Goal: Find specific page/section: Find specific page/section

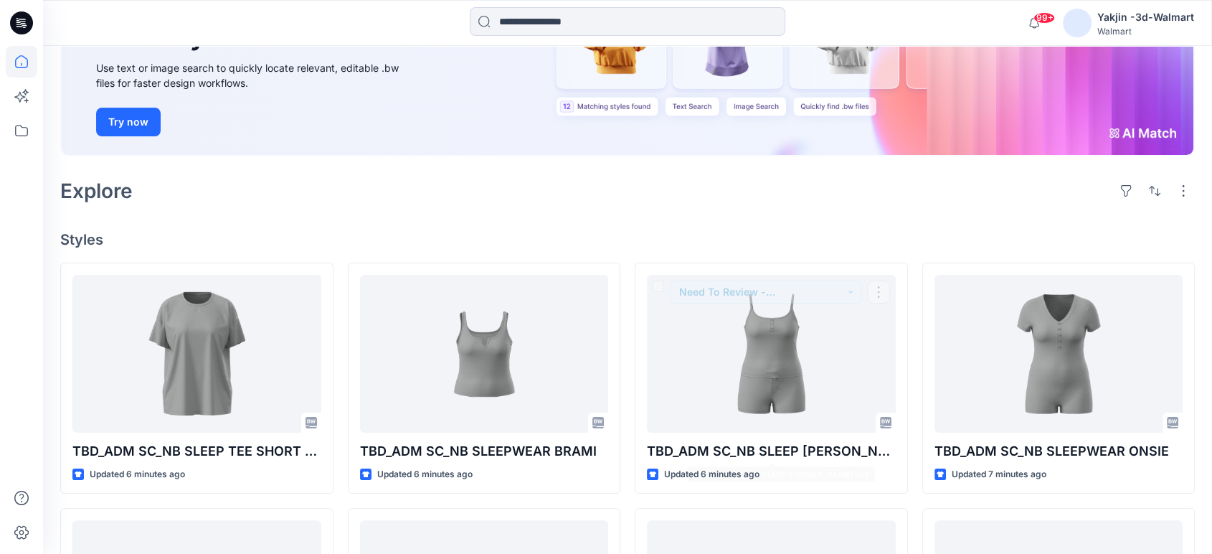
scroll to position [159, 0]
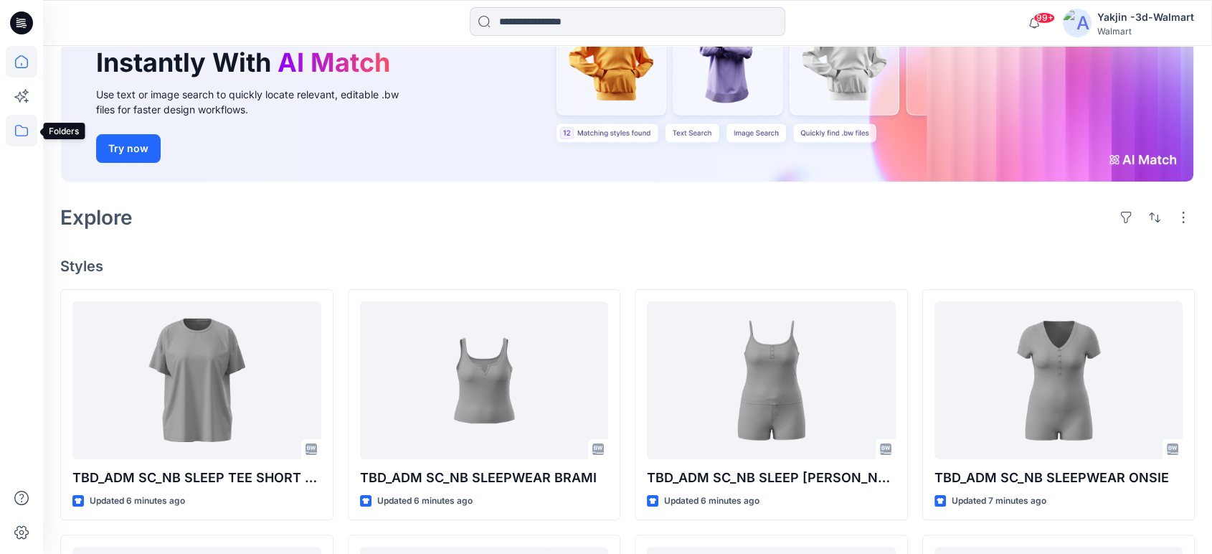
click at [17, 125] on icon at bounding box center [22, 131] width 32 height 32
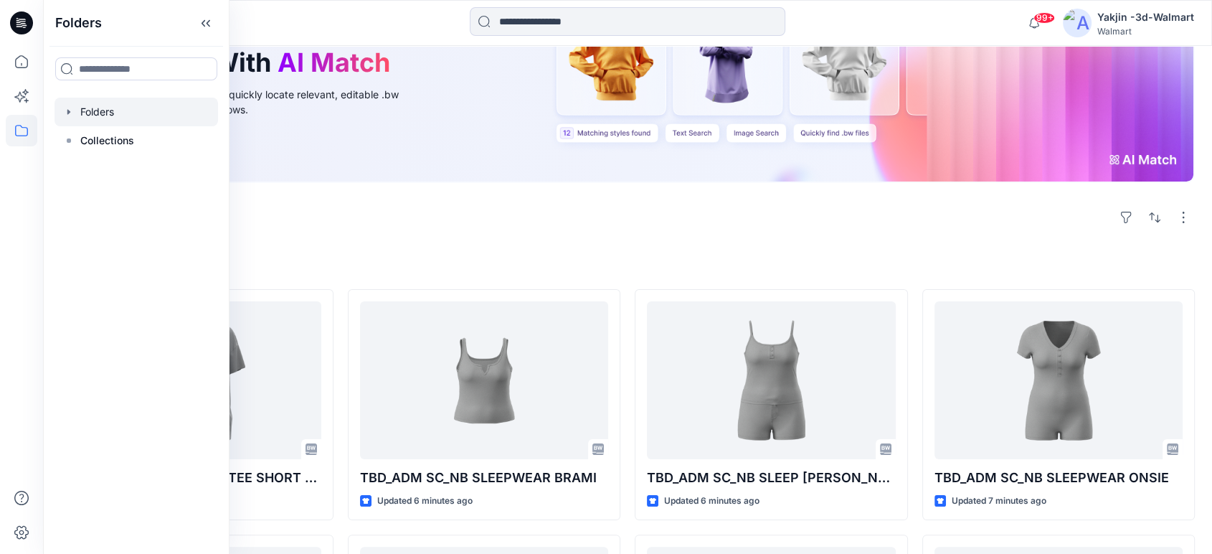
click at [126, 112] on div at bounding box center [135, 112] width 163 height 29
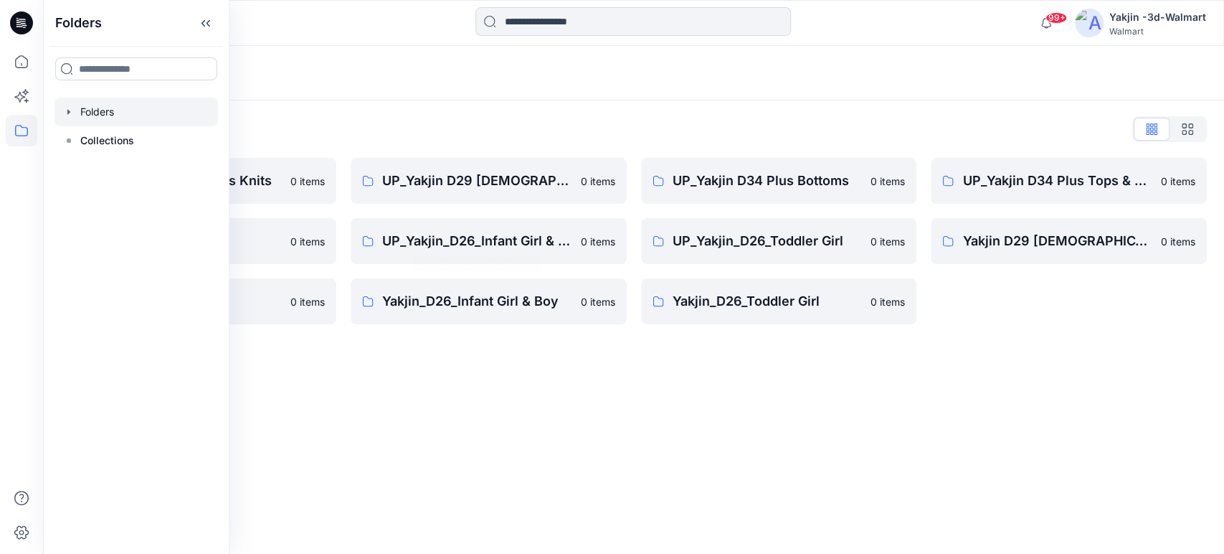
click at [465, 362] on div "Folders Folders List FA Yakjin D34 Womens Knits 0 items UP_Yakjin_D24_Boys 0 it…" at bounding box center [633, 300] width 1181 height 508
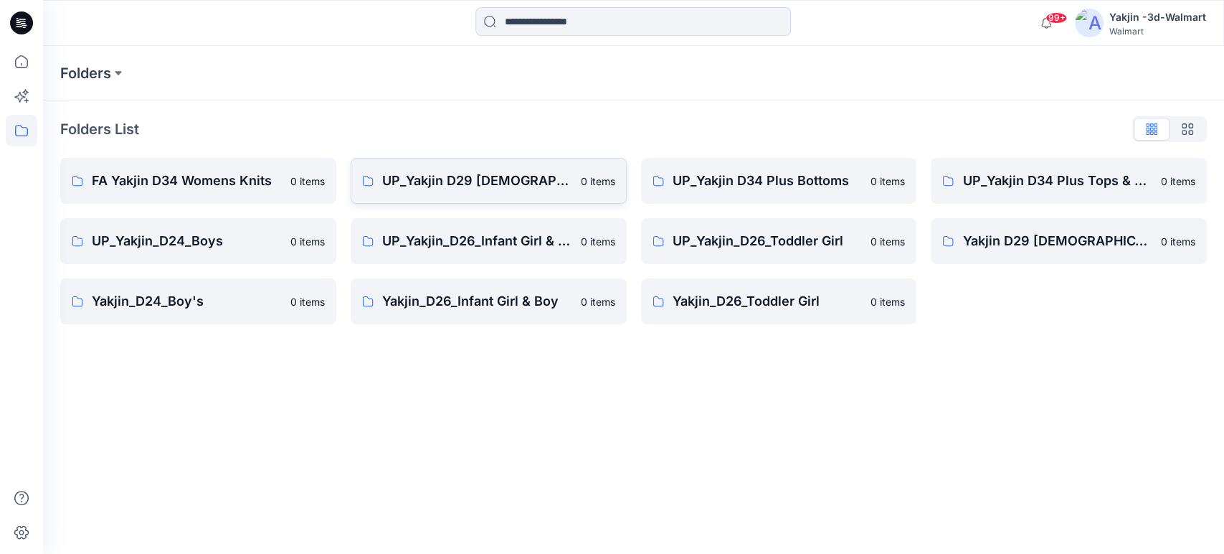
click at [430, 182] on p "UP_Yakjin D29 [DEMOGRAPHIC_DATA] Sleep" at bounding box center [477, 181] width 190 height 20
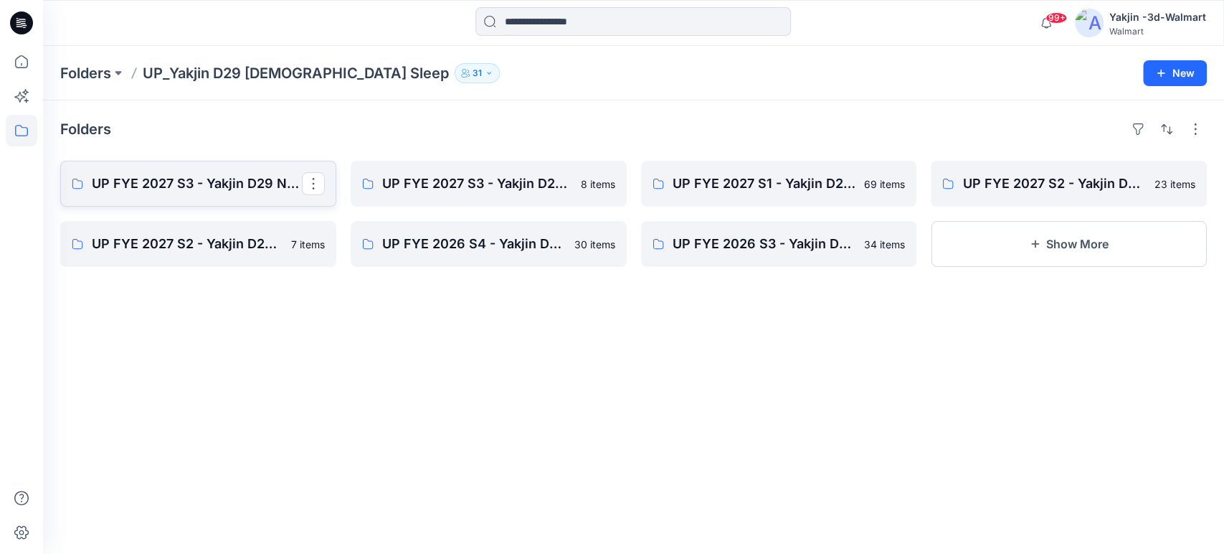
click at [217, 197] on link "UP FYE 2027 S3 - Yakjin D29 NOBO [DEMOGRAPHIC_DATA] Sleepwear" at bounding box center [198, 184] width 276 height 46
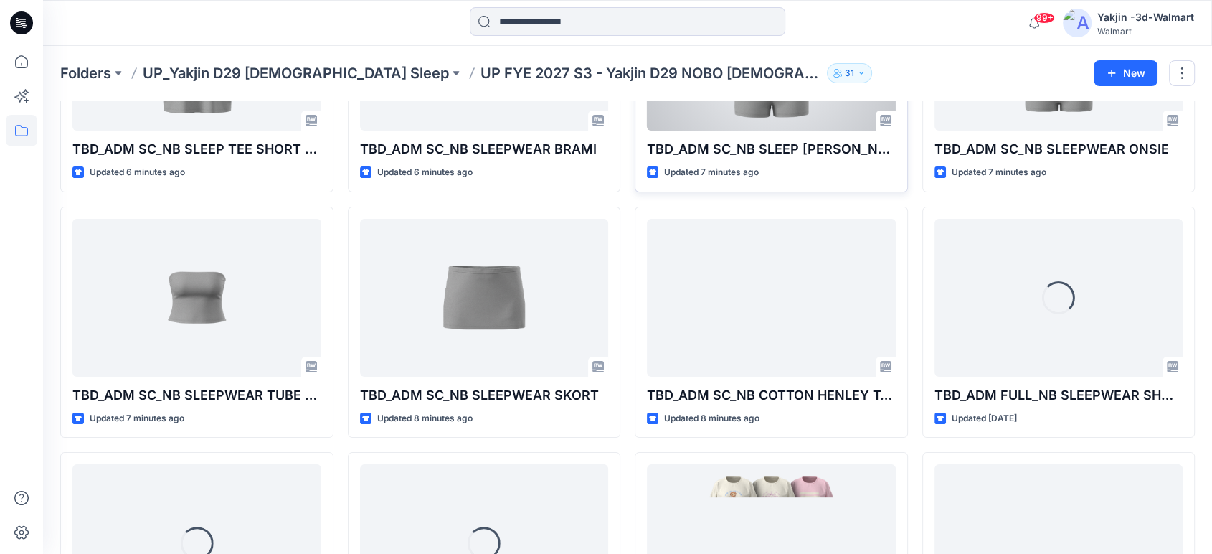
scroll to position [318, 0]
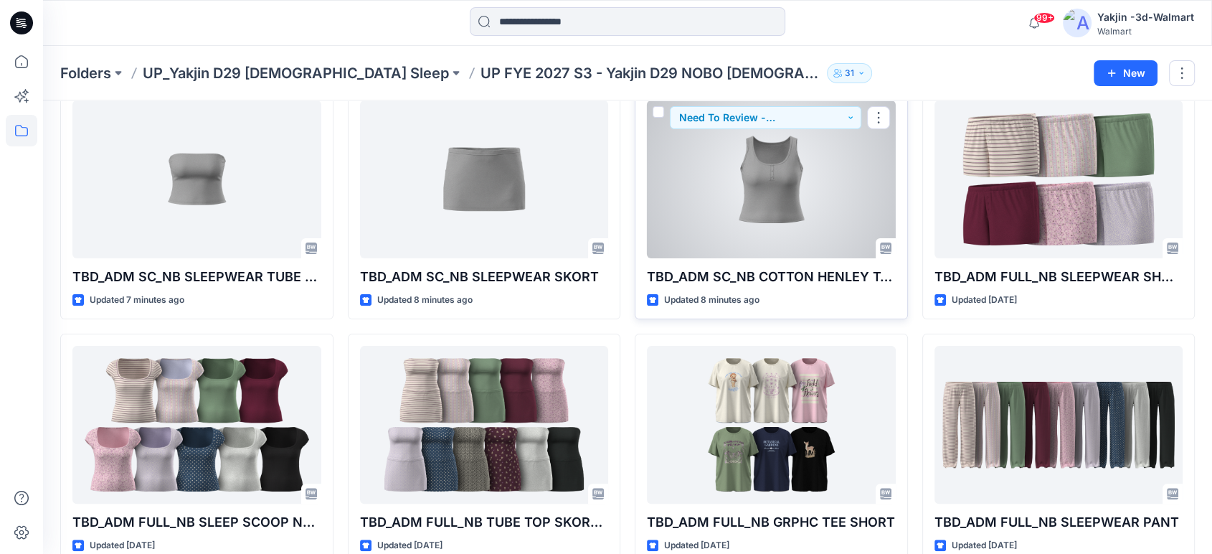
click at [746, 200] on div at bounding box center [771, 179] width 249 height 158
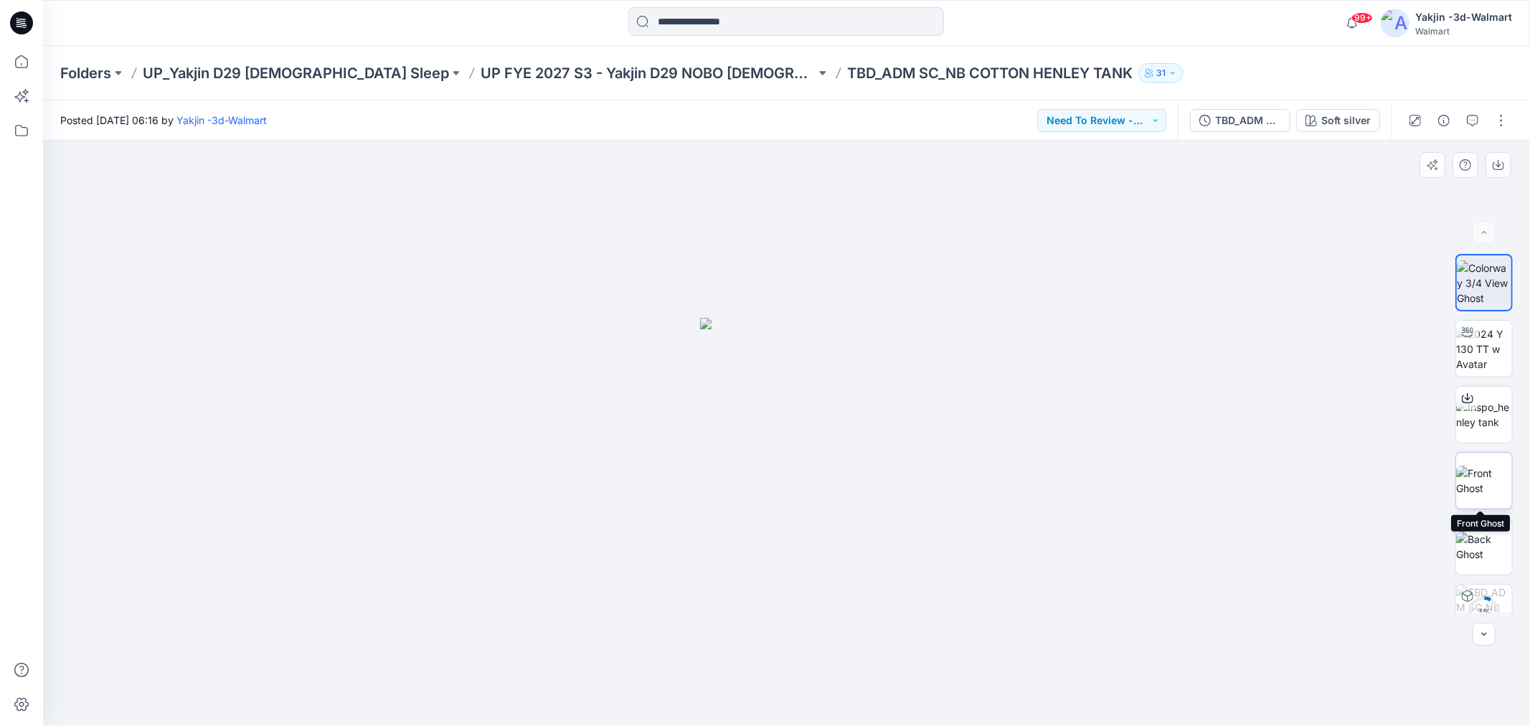
click at [1223, 470] on img at bounding box center [1484, 480] width 56 height 30
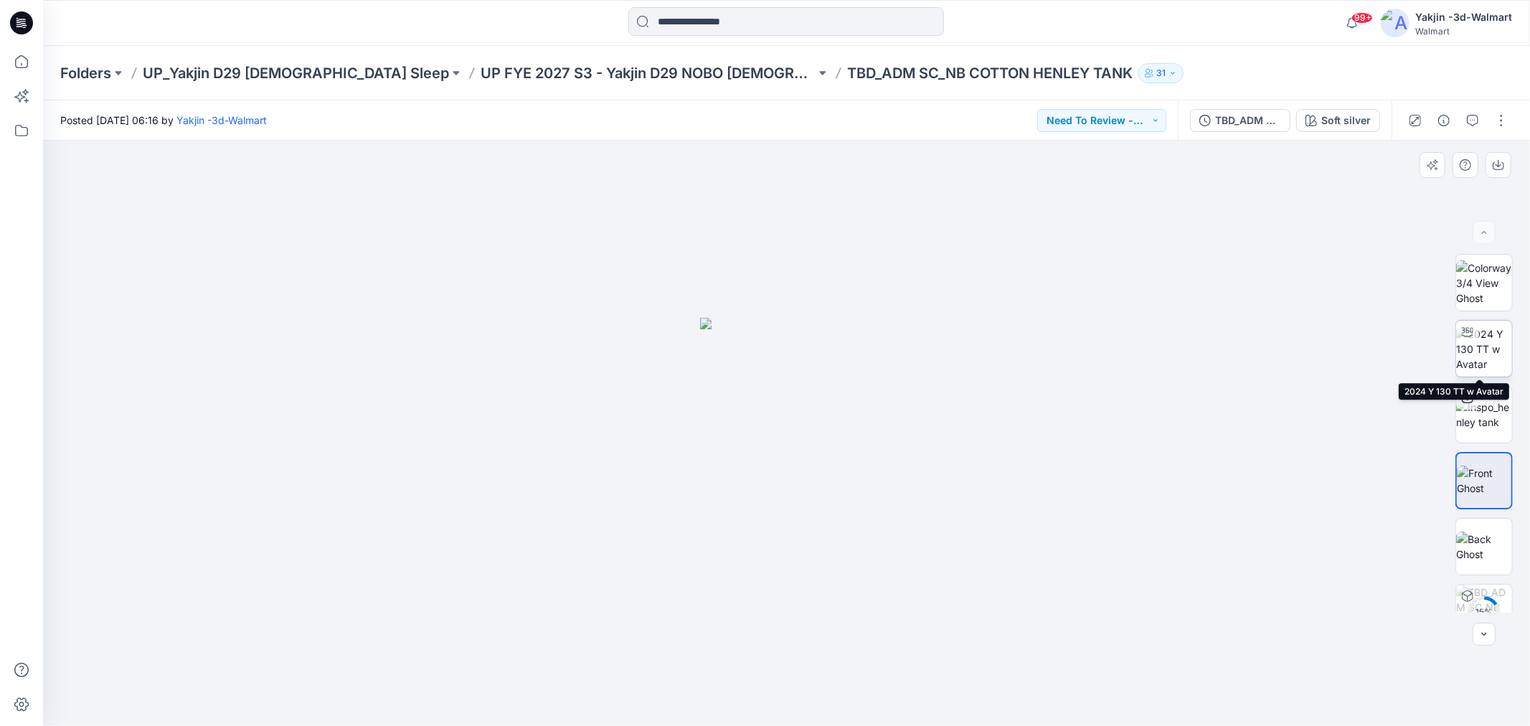
click at [1223, 340] on div at bounding box center [1467, 332] width 23 height 23
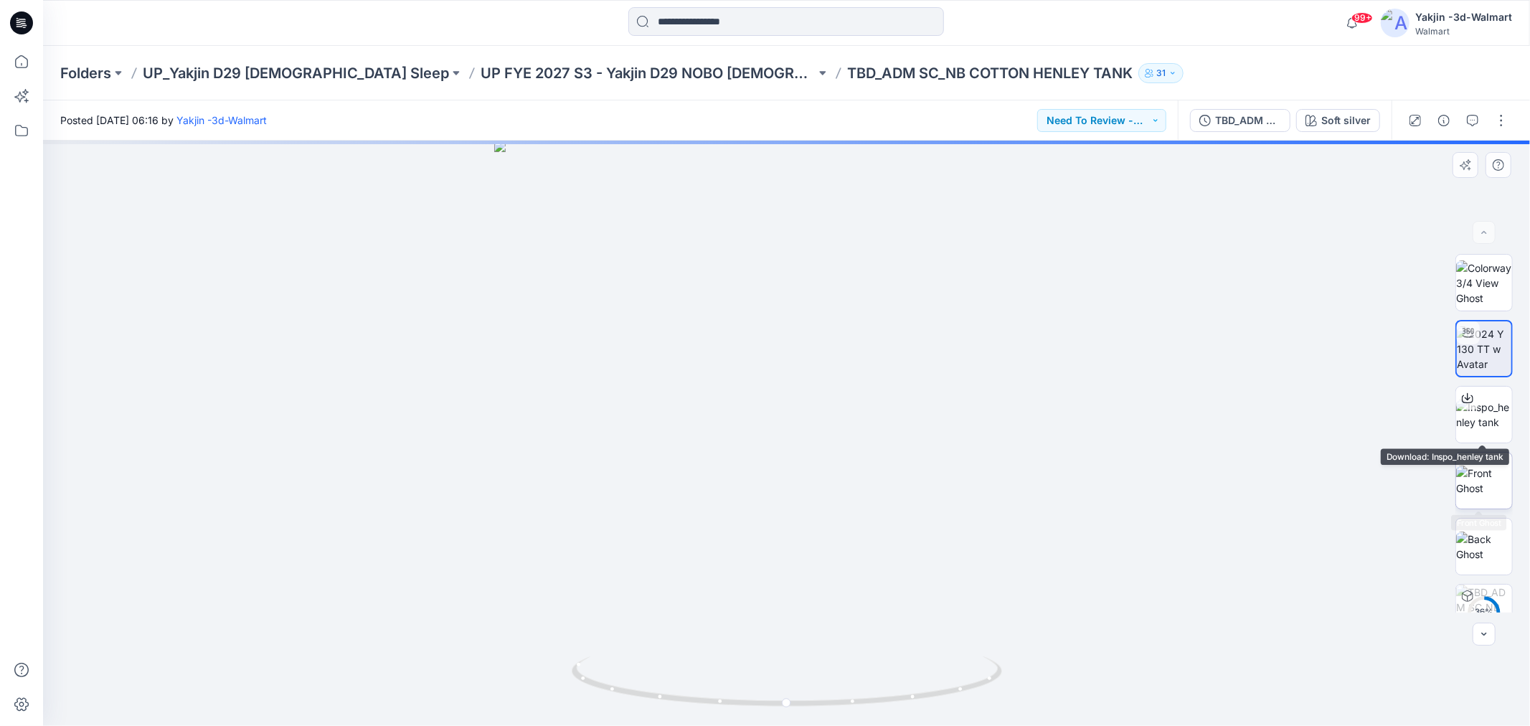
click at [1223, 467] on img at bounding box center [1484, 480] width 56 height 30
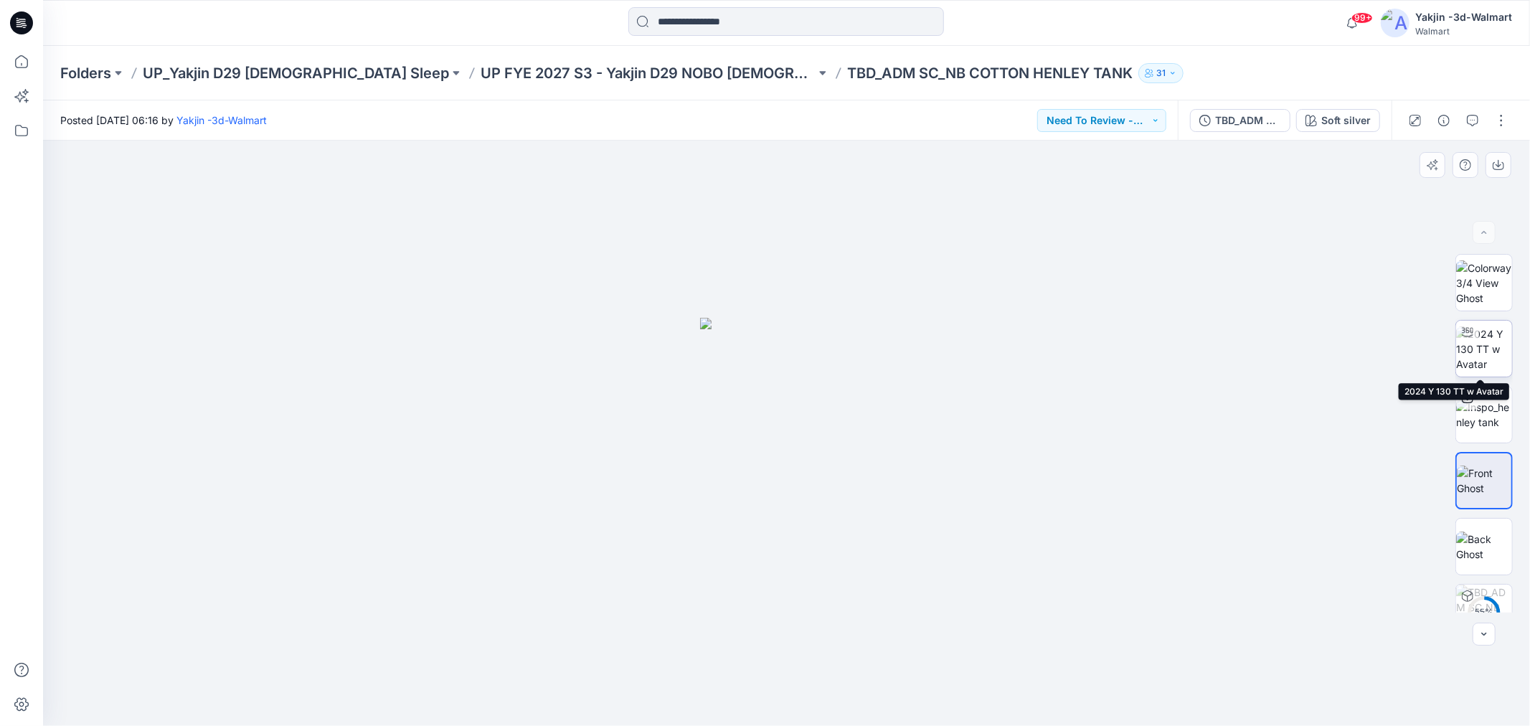
click at [1223, 345] on img at bounding box center [1484, 348] width 56 height 45
click at [604, 72] on p "UP FYE 2027 S3 - Yakjin D29 NOBO [DEMOGRAPHIC_DATA] Sleepwear" at bounding box center [647, 73] width 335 height 20
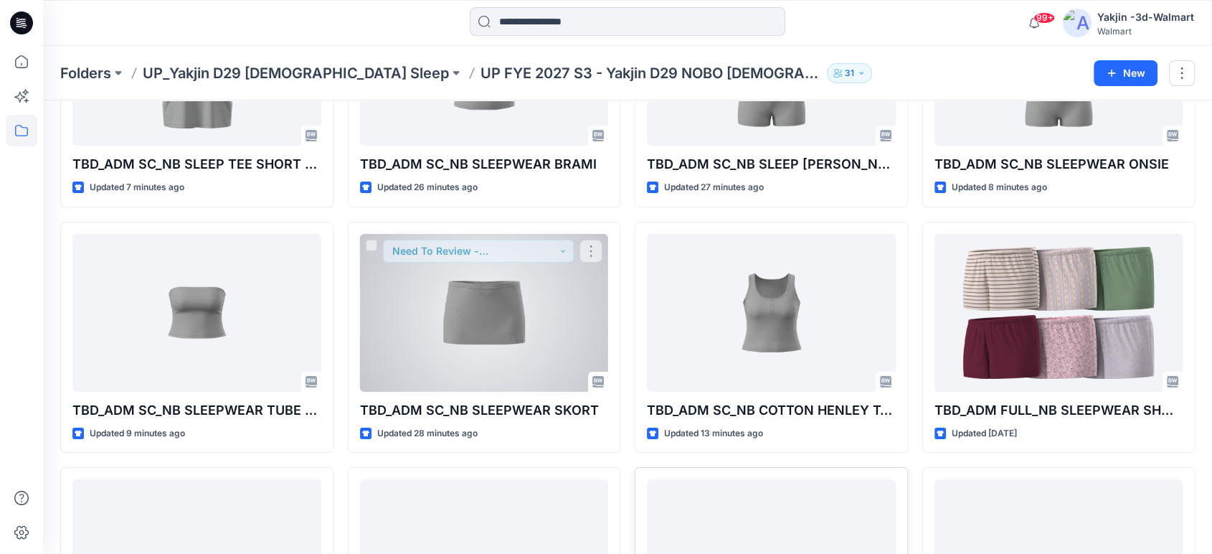
scroll to position [318, 0]
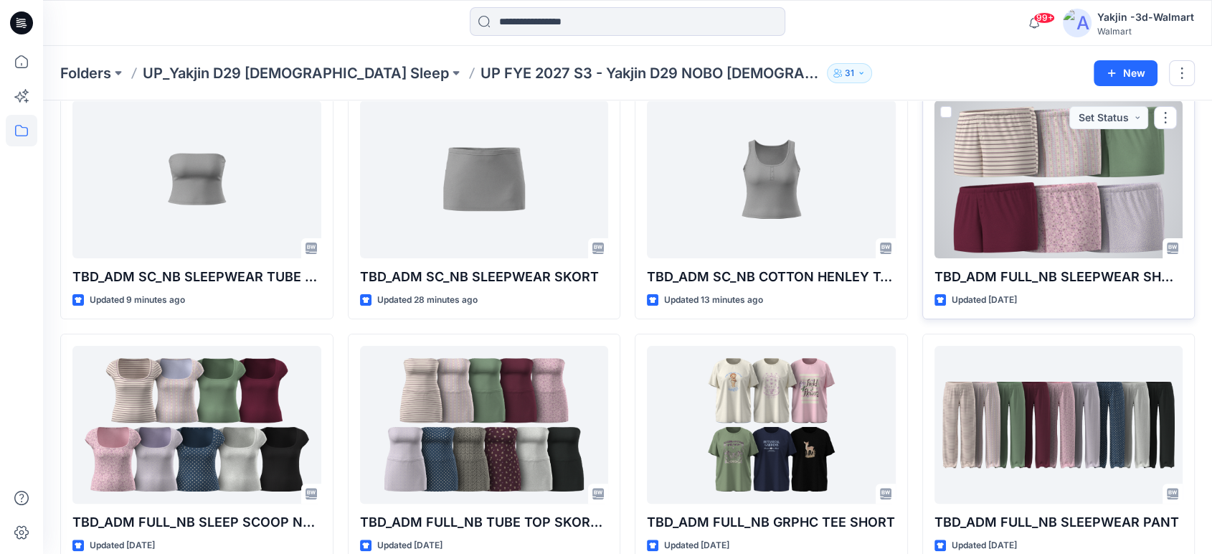
click at [1053, 207] on div at bounding box center [1058, 179] width 249 height 158
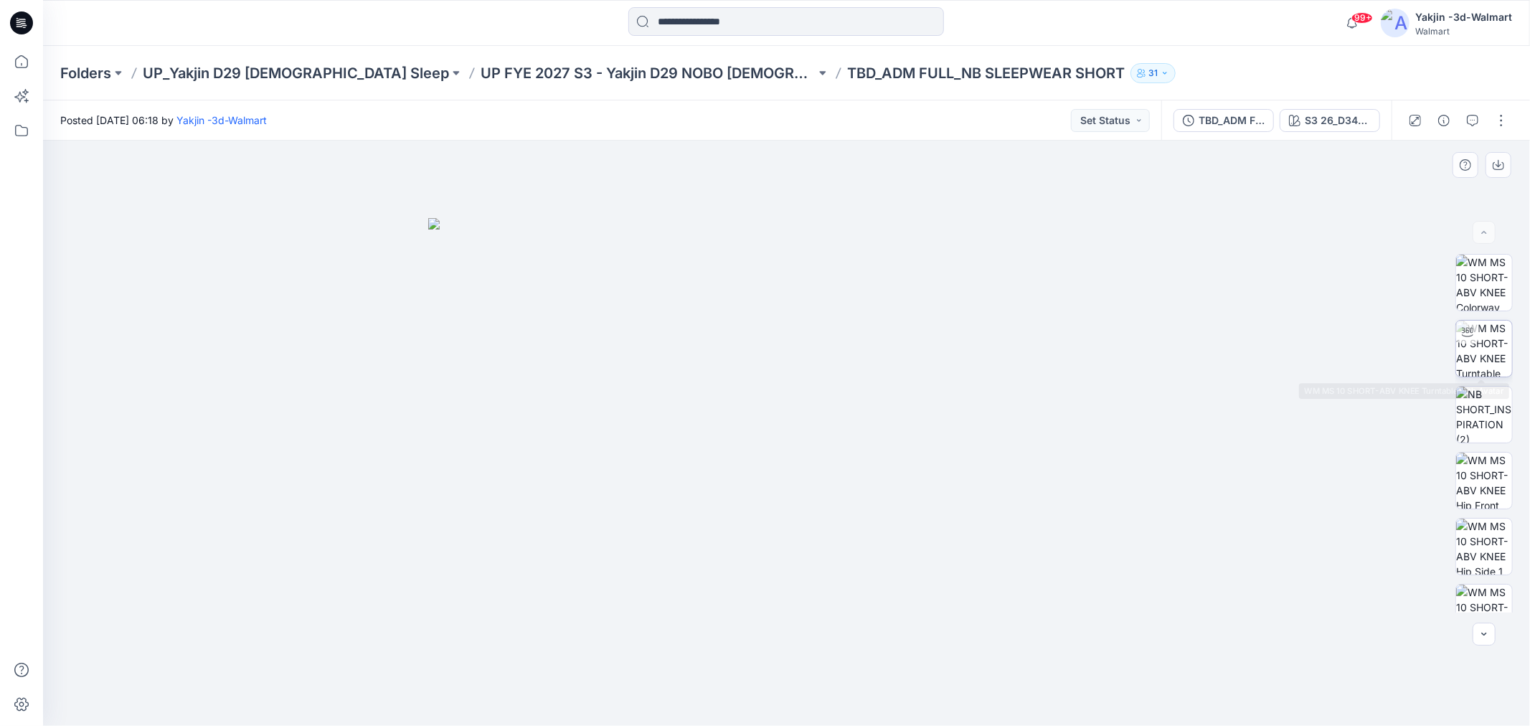
click at [1223, 339] on div at bounding box center [1467, 332] width 23 height 23
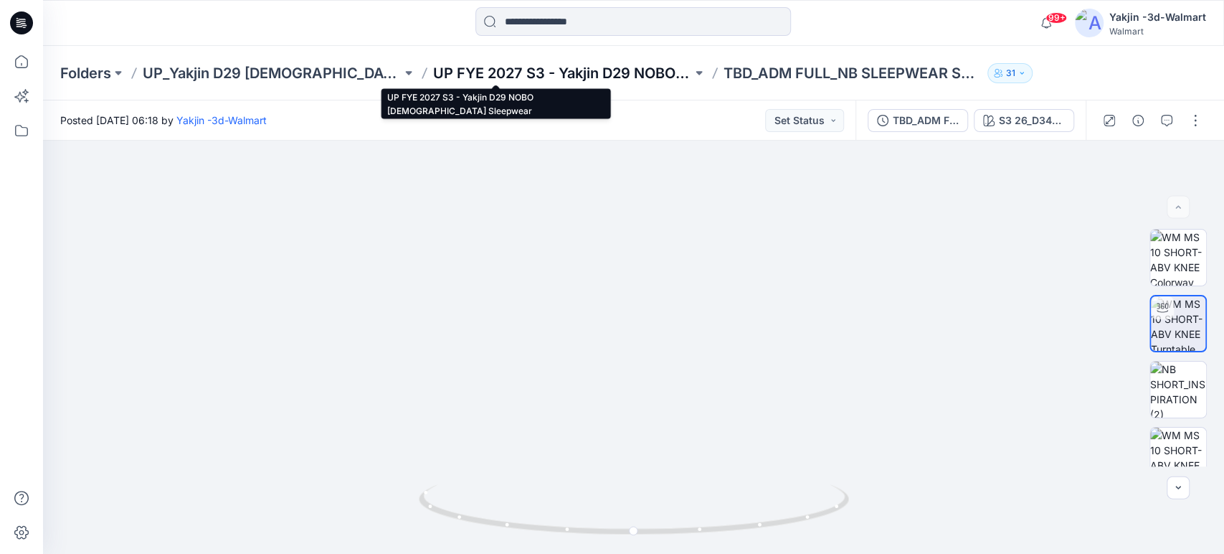
click at [599, 74] on p "UP FYE 2027 S3 - Yakjin D29 NOBO [DEMOGRAPHIC_DATA] Sleepwear" at bounding box center [562, 73] width 259 height 20
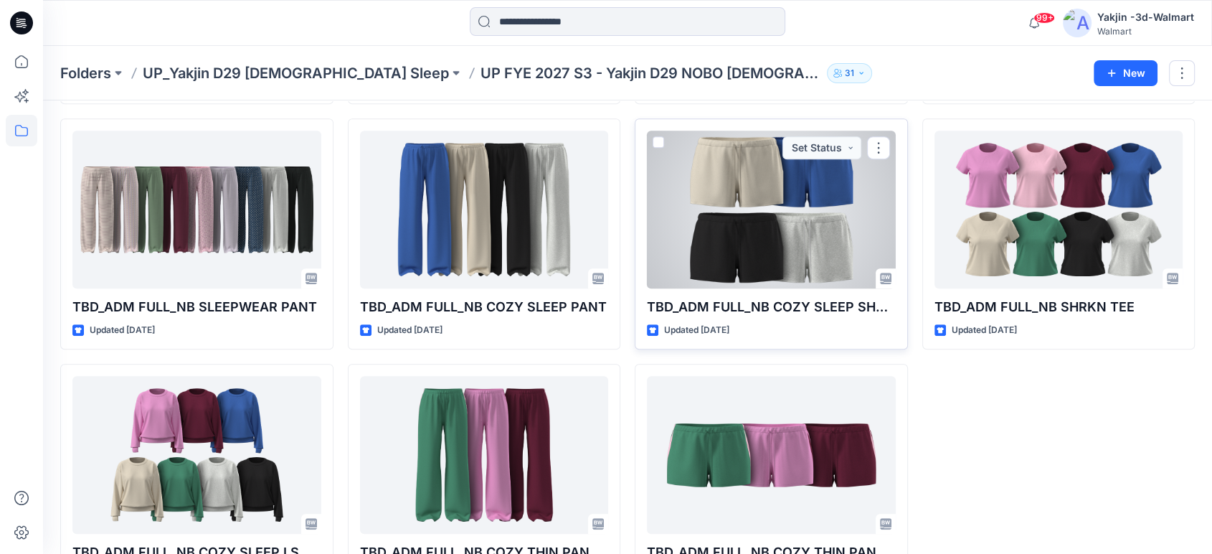
scroll to position [837, 0]
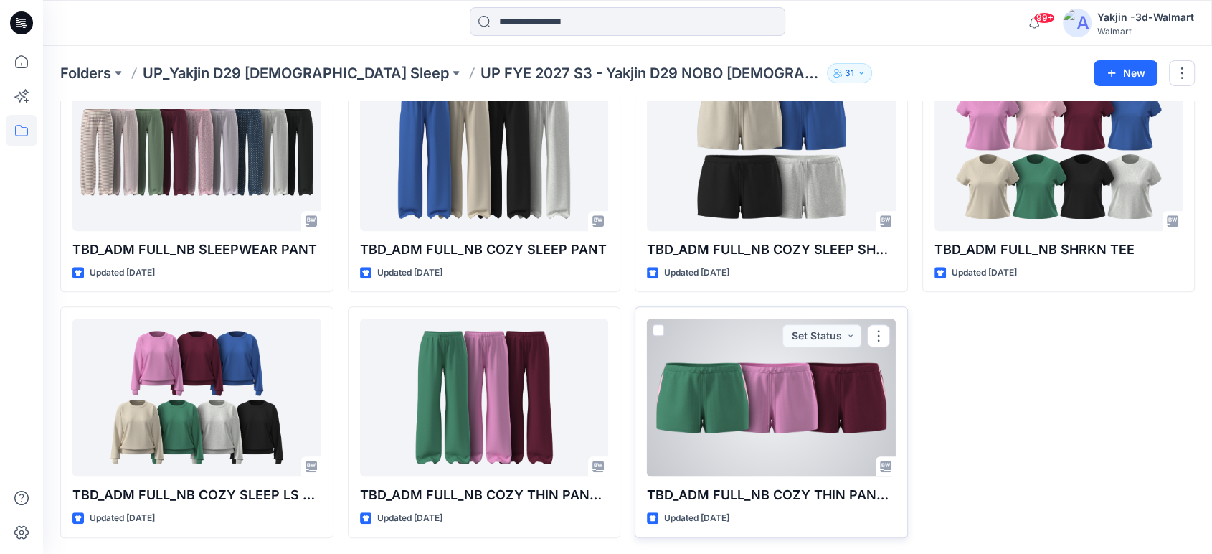
click at [747, 384] on div at bounding box center [771, 397] width 249 height 158
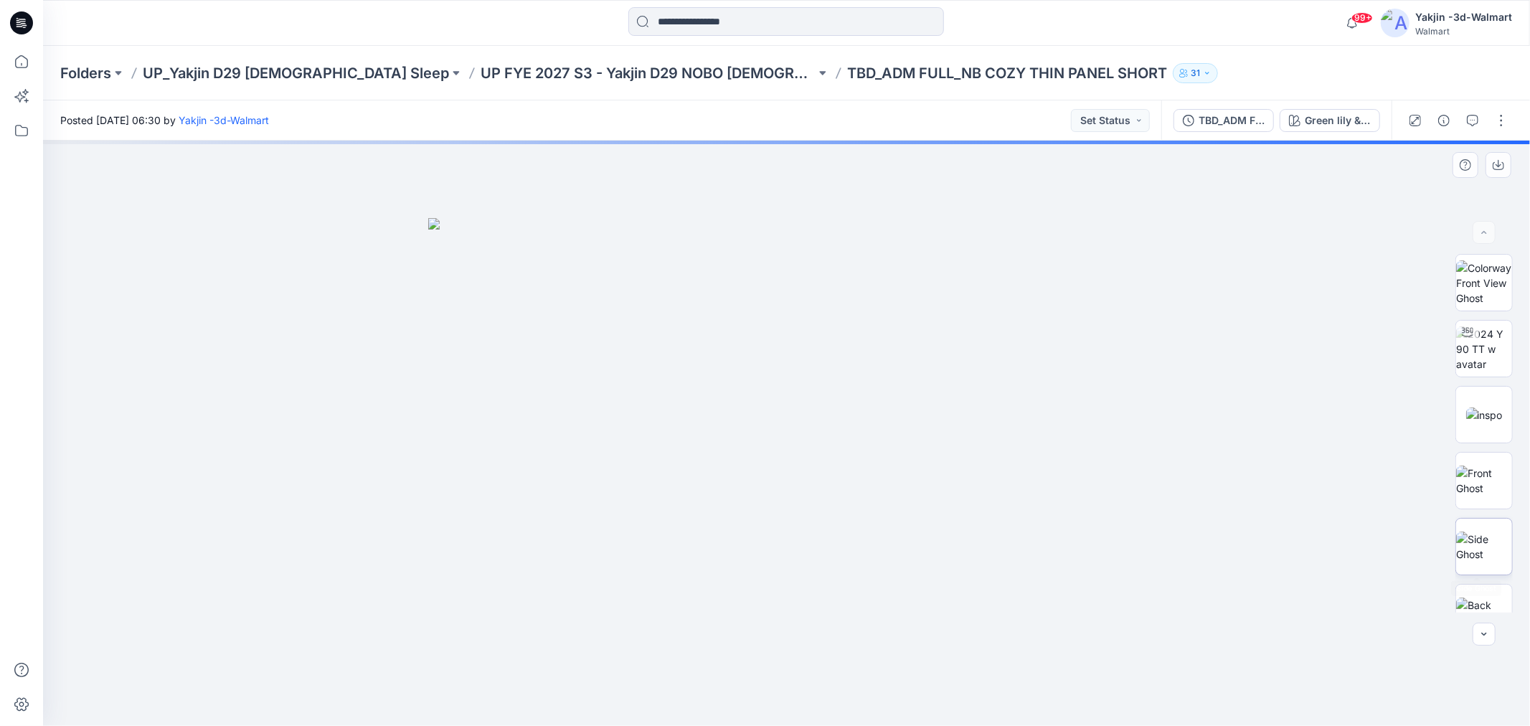
click at [1223, 543] on img at bounding box center [1484, 546] width 56 height 30
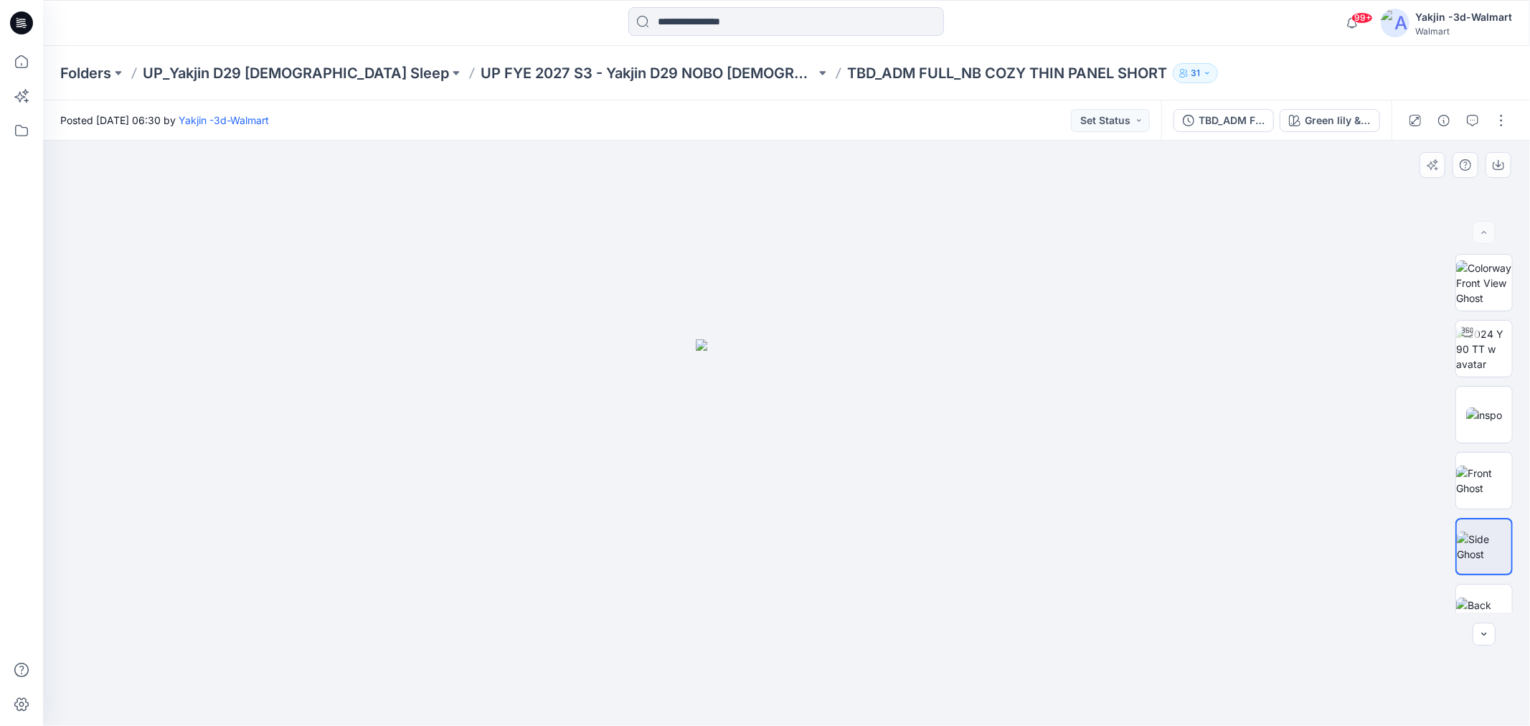
drag, startPoint x: 849, startPoint y: 506, endPoint x: 721, endPoint y: 523, distance: 128.9
click at [721, 523] on img at bounding box center [787, 532] width 182 height 387
